Goal: Use online tool/utility: Utilize a website feature to perform a specific function

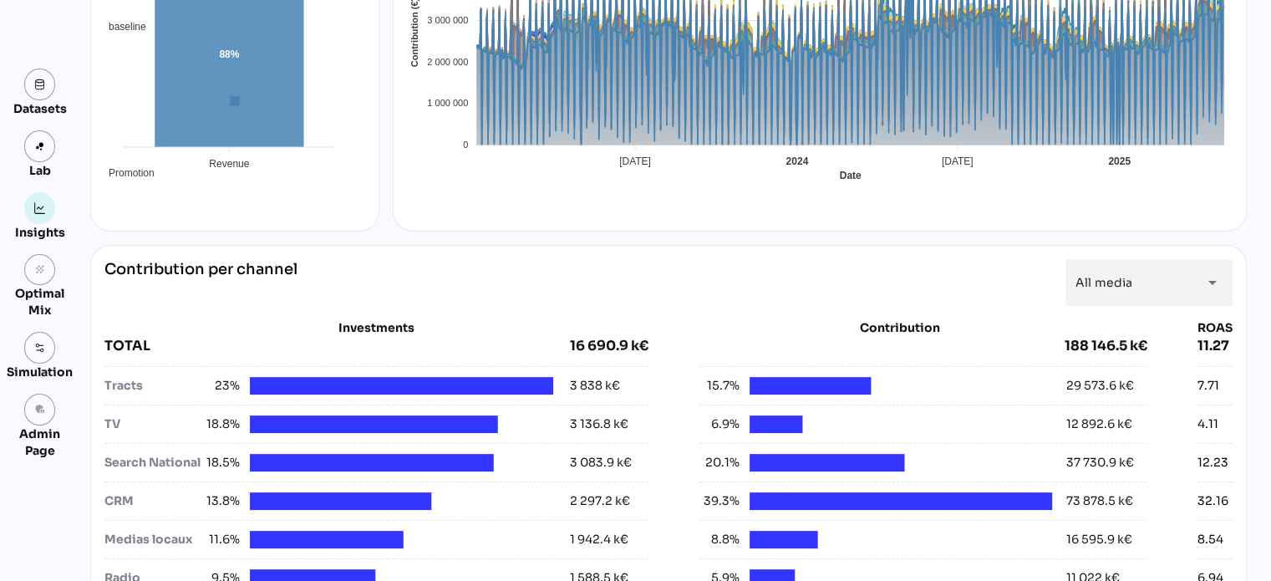
scroll to position [388, 0]
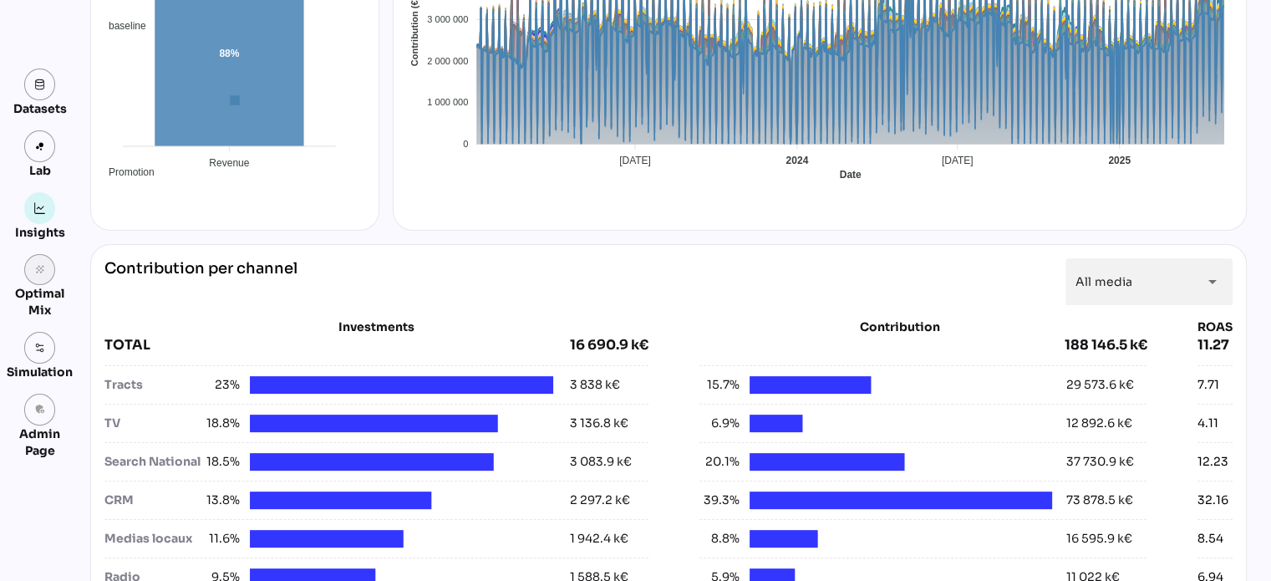
click at [41, 271] on icon "grain" at bounding box center [40, 270] width 12 height 12
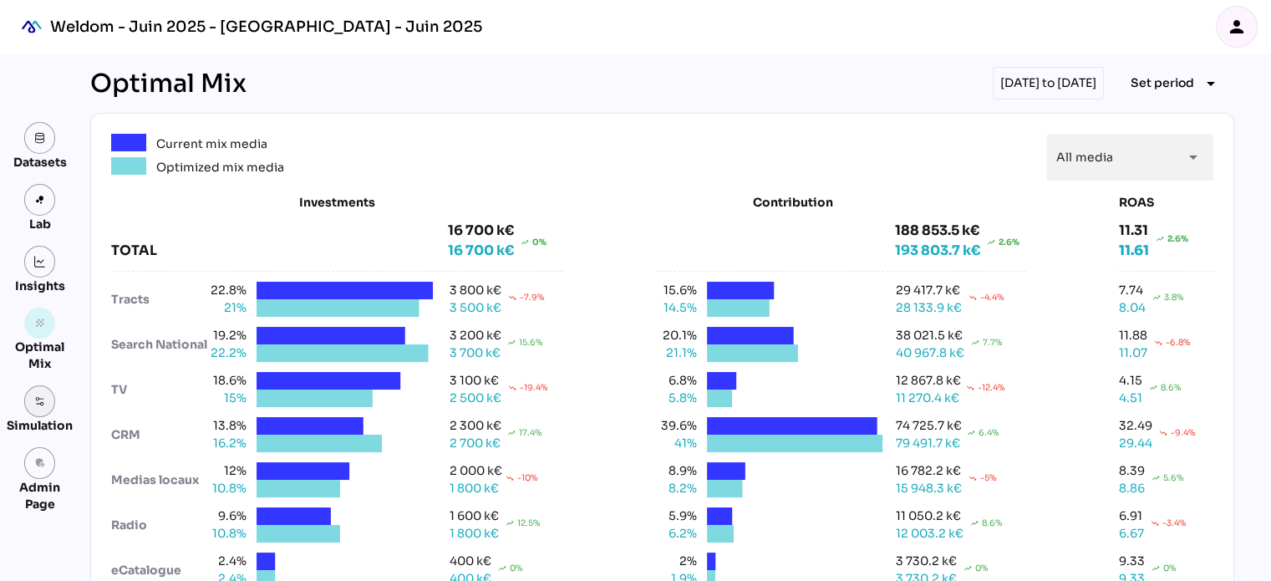
click at [36, 395] on img at bounding box center [40, 401] width 12 height 12
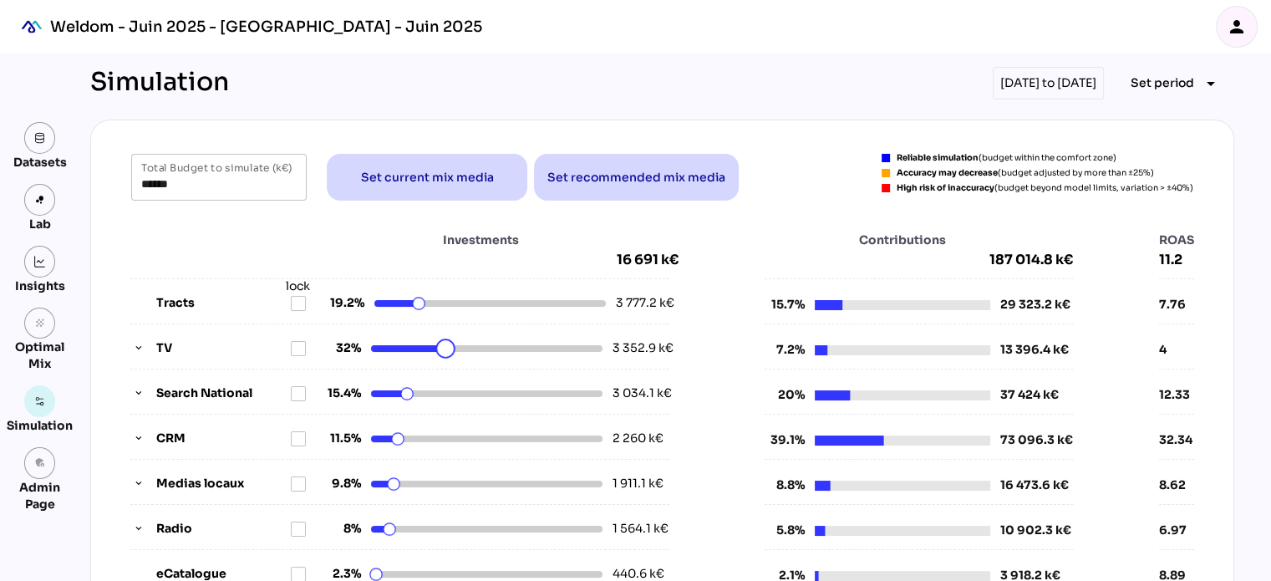
drag, startPoint x: 411, startPoint y: 348, endPoint x: 439, endPoint y: 348, distance: 27.6
click at [439, 348] on html "Weldom - Juin 2025 - Weldom - Juin 2025 person Datasets Lab Insights grain Opti…" at bounding box center [635, 592] width 1271 height 1184
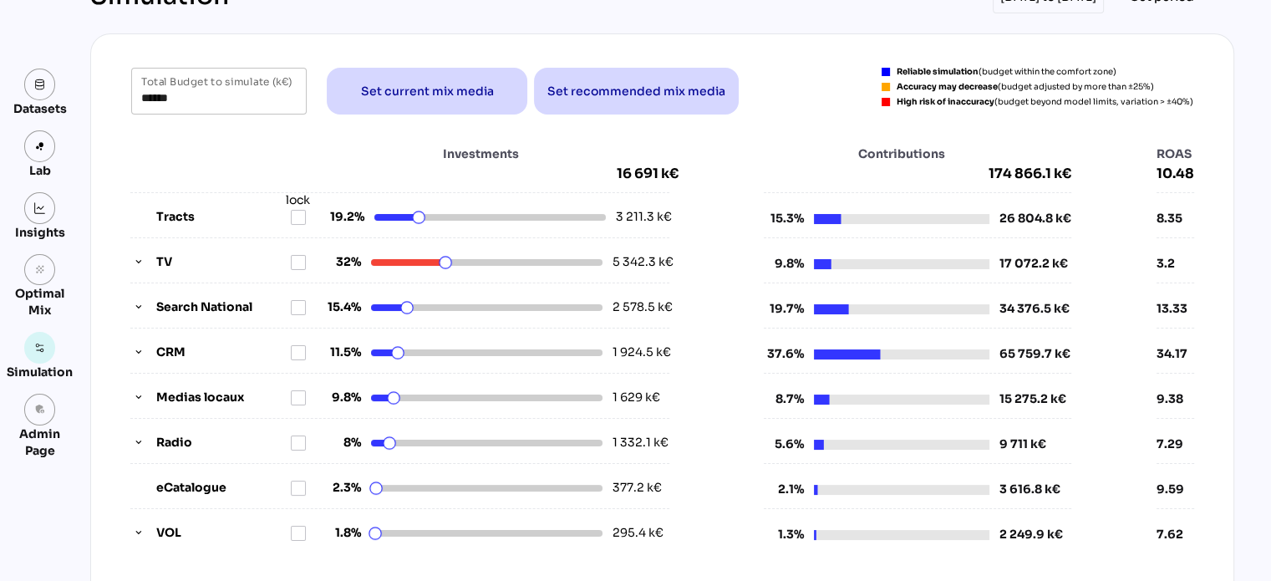
scroll to position [90, 0]
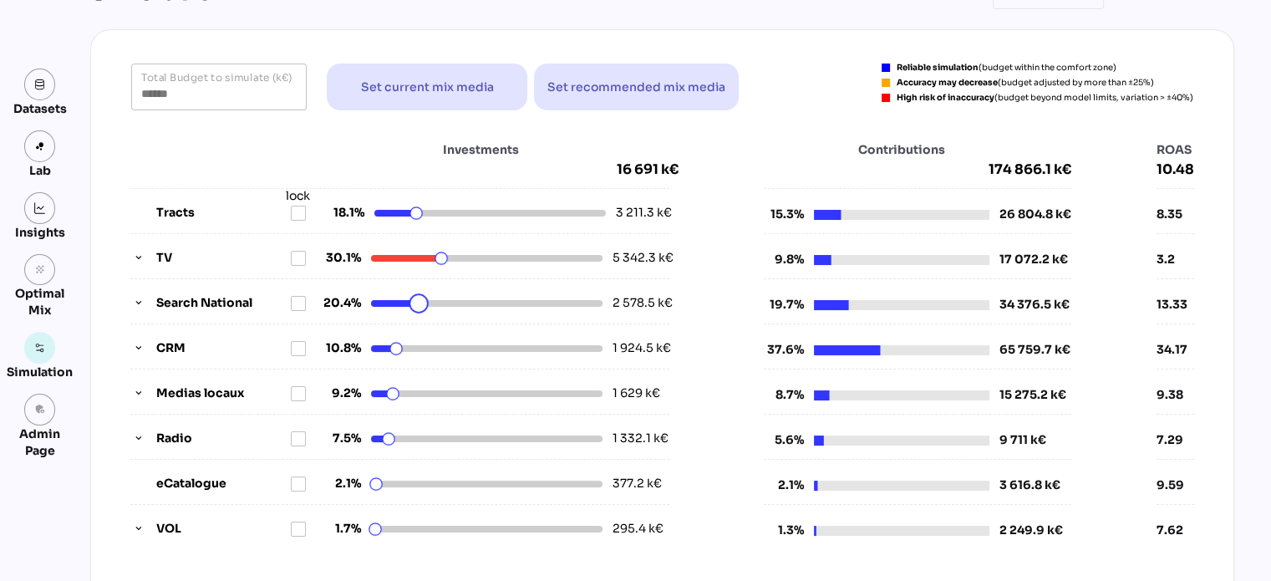
drag, startPoint x: 404, startPoint y: 296, endPoint x: 418, endPoint y: 296, distance: 13.4
click at [418, 296] on html "Weldom - Juin 2025 - Weldom - Juin 2025 person Datasets Lab Insights grain Opti…" at bounding box center [635, 502] width 1271 height 1184
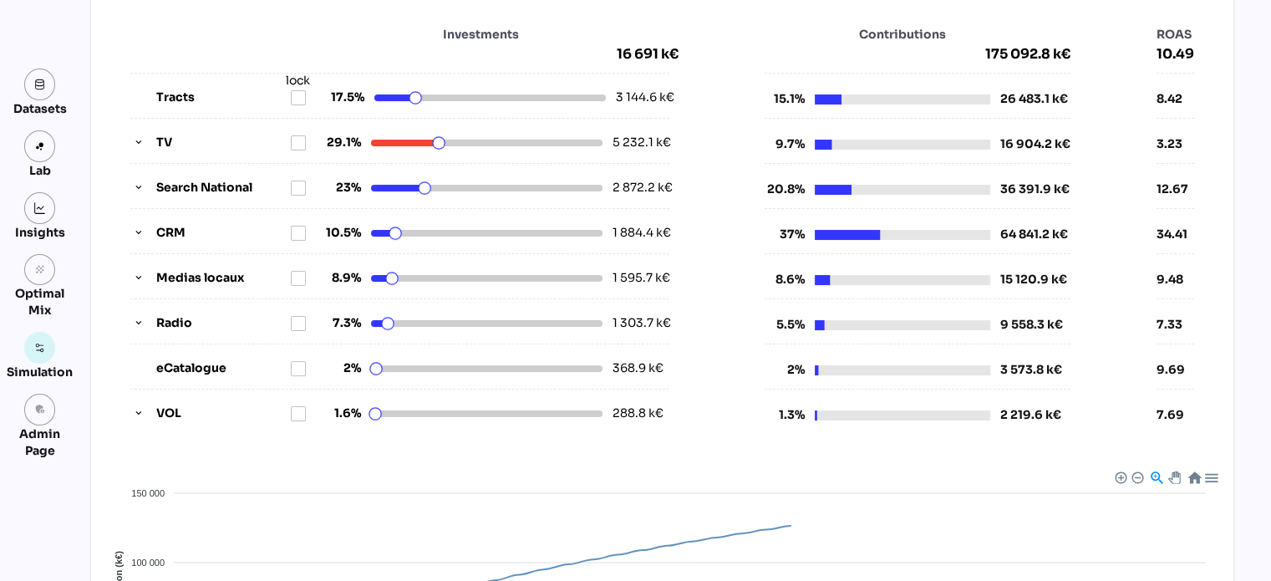
scroll to position [214, 0]
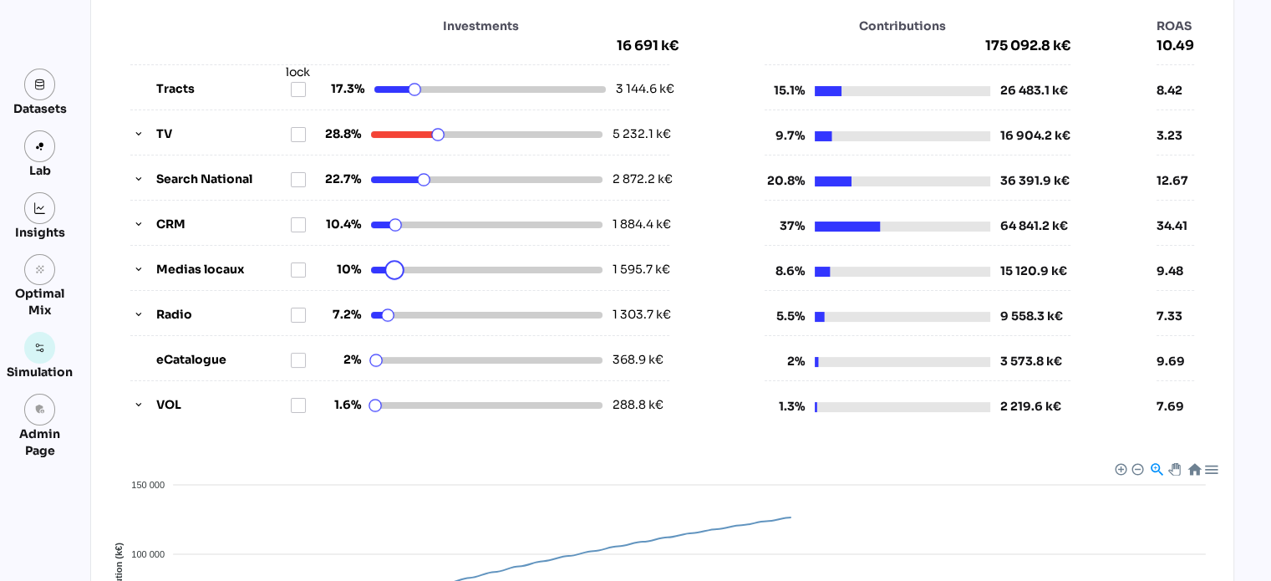
drag, startPoint x: 388, startPoint y: 267, endPoint x: 419, endPoint y: 264, distance: 31.9
click at [419, 264] on html "Weldom - Juin 2025 - Weldom - Juin 2025 person Datasets Lab Insights grain Opti…" at bounding box center [635, 378] width 1271 height 1184
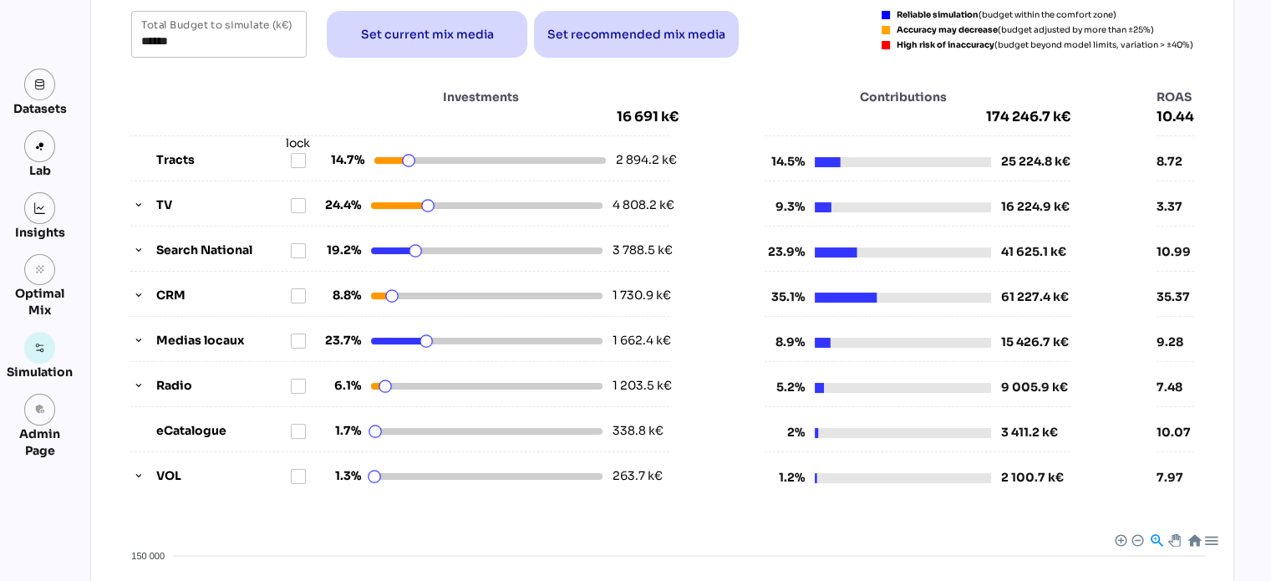
scroll to position [0, 0]
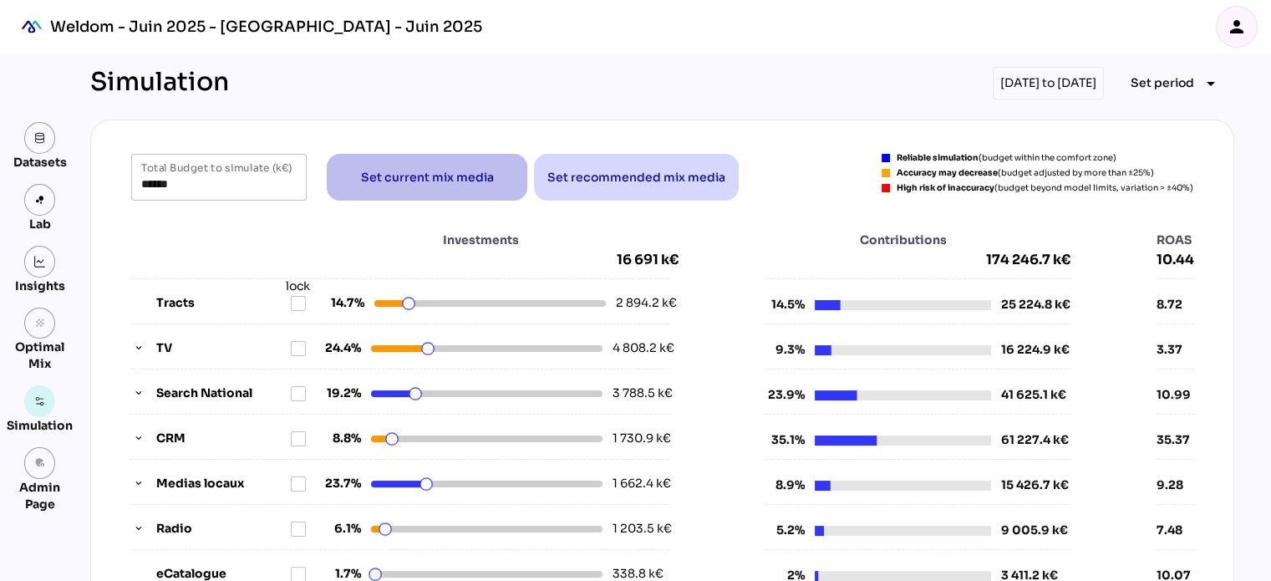
click at [455, 190] on span "Set current mix media" at bounding box center [427, 177] width 174 height 40
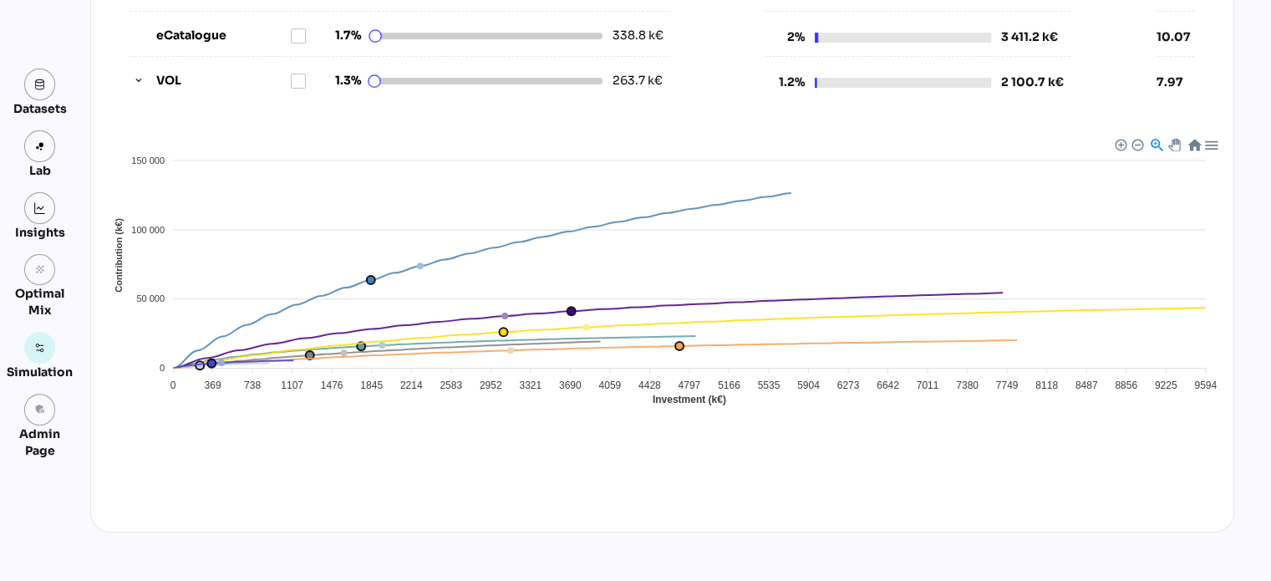
scroll to position [538, 0]
click at [44, 87] on img at bounding box center [40, 85] width 12 height 12
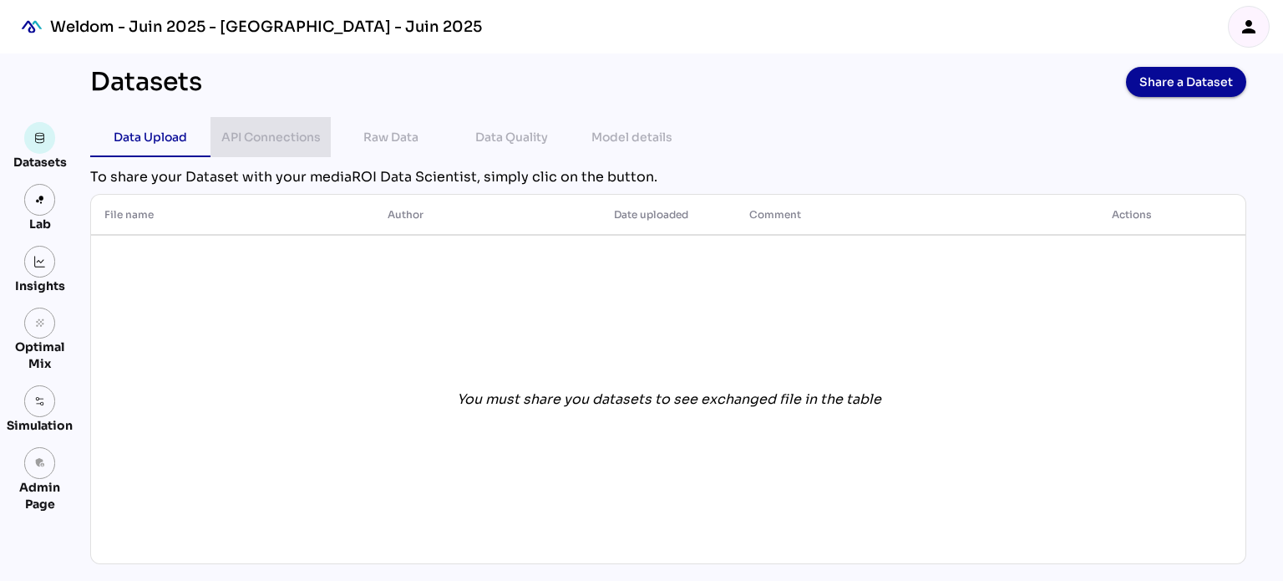
click at [279, 130] on div "API Connections" at bounding box center [270, 137] width 99 height 20
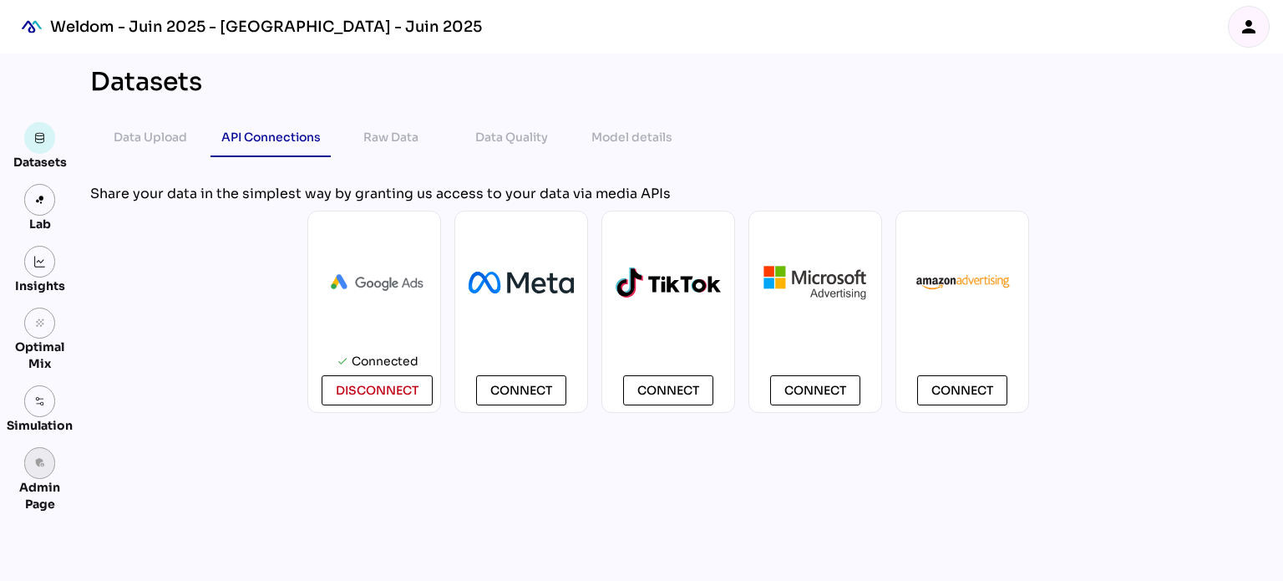
click at [47, 460] on link "admin_panel_settings" at bounding box center [40, 463] width 32 height 32
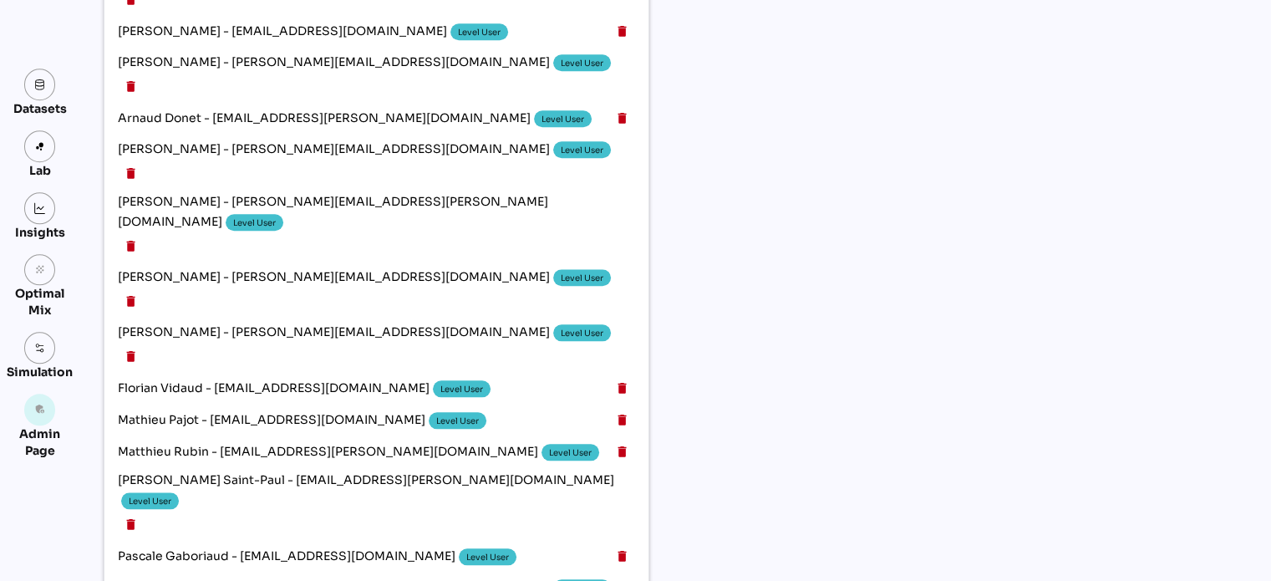
scroll to position [1644, 0]
